Goal: Information Seeking & Learning: Learn about a topic

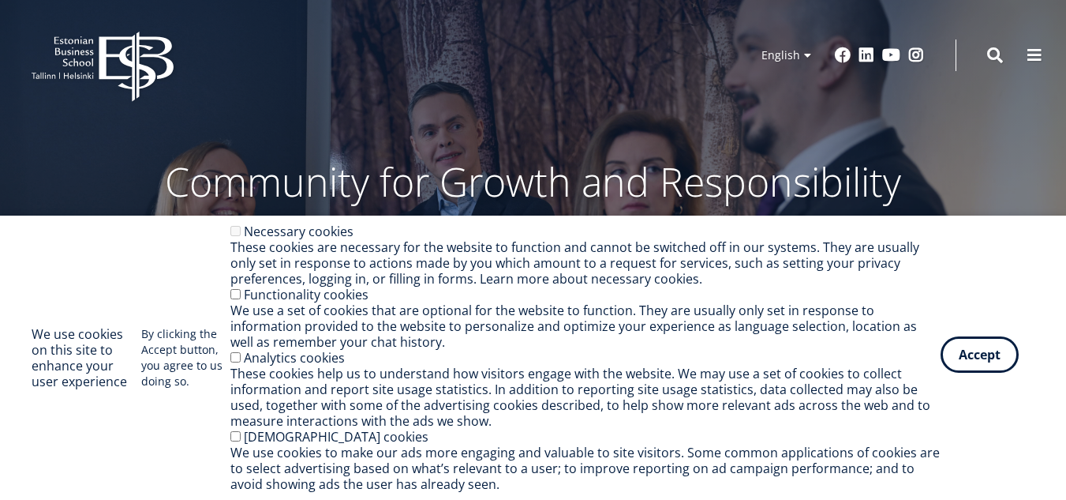
click at [976, 358] on button "Accept" at bounding box center [980, 354] width 78 height 36
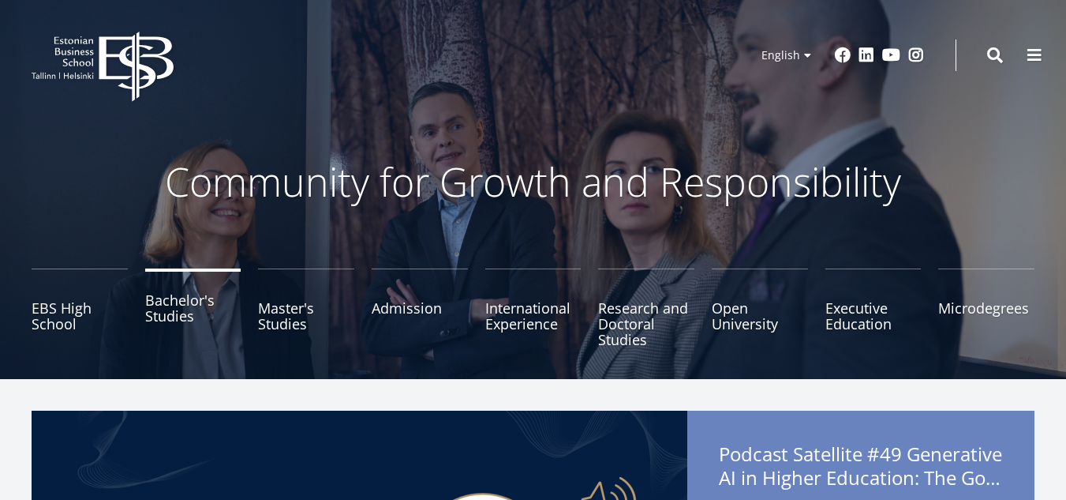
click at [173, 312] on link "Bachelor's Studies" at bounding box center [193, 307] width 96 height 79
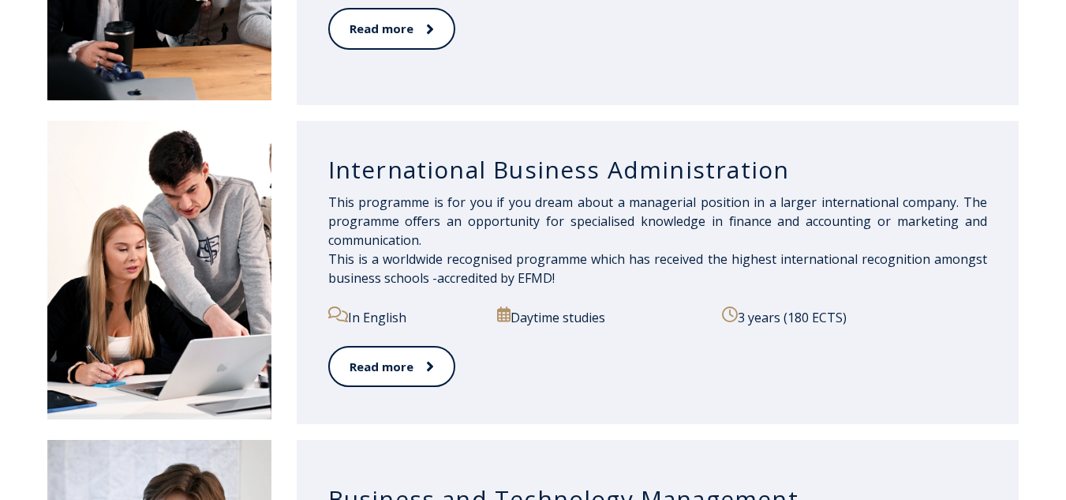
scroll to position [1105, 0]
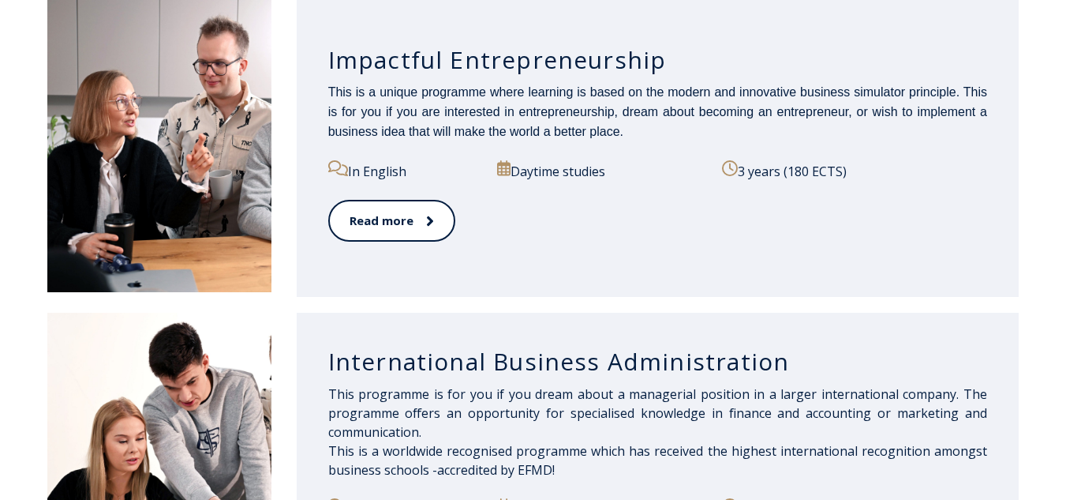
scroll to position [1026, 0]
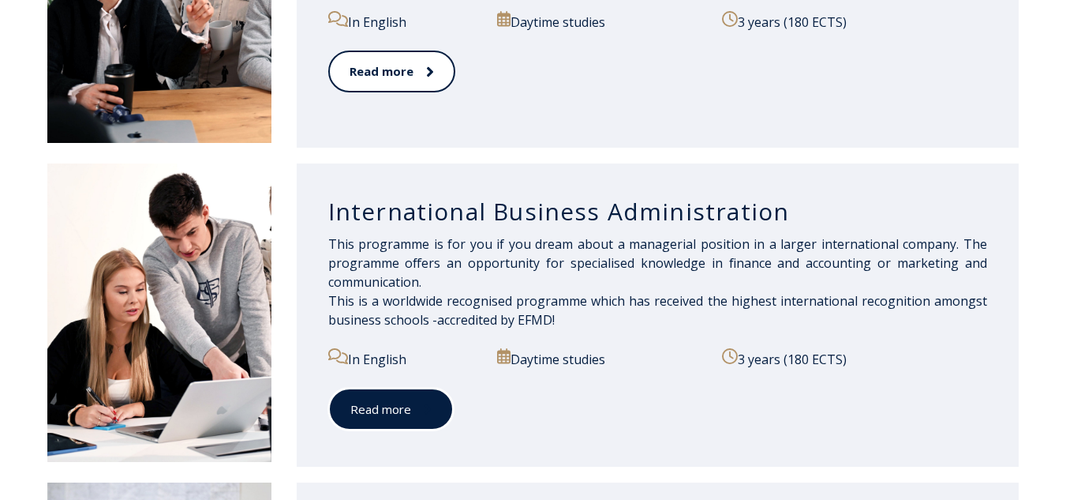
click at [382, 414] on link "Read more" at bounding box center [391, 409] width 126 height 43
